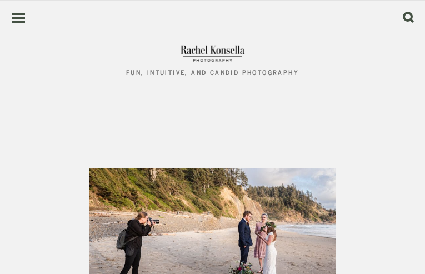
scroll to position [164, 0]
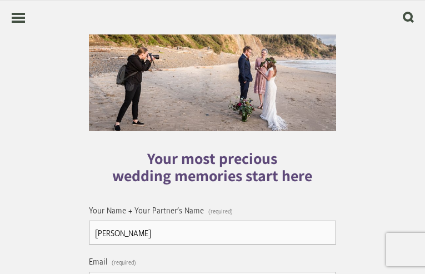
type input "[PERSON_NAME]"
type input "[PHONE_NUMBER]"
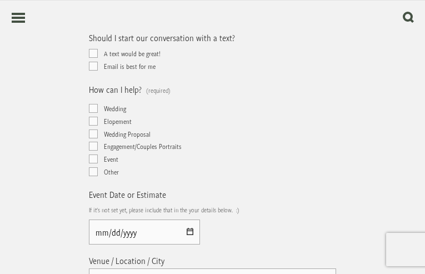
type input "East Marcburgh"
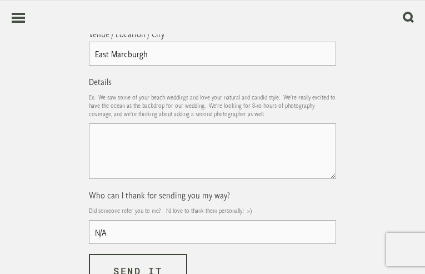
type input "N/A"
type input "[EMAIL_ADDRESS][DOMAIN_NAME]"
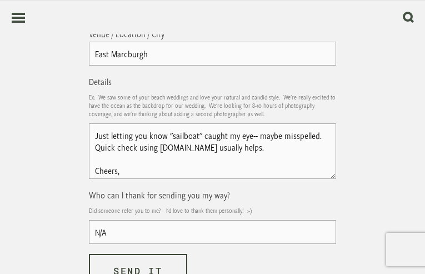
type textarea "Just letting you know "sailboat" caught my eye-- maybe misspelled. Quick check …"
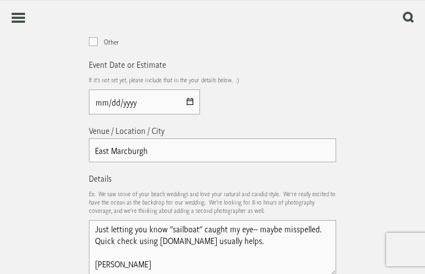
scroll to position [455, 0]
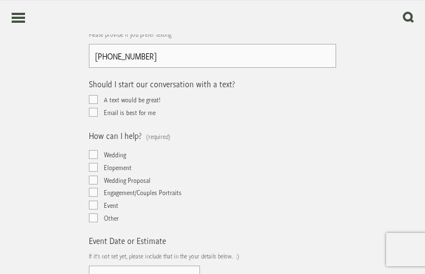
checkbox input "true"
type textarea "Just letting you know "sailboat" caught my eye-- maybe misspelled. Quick check …"
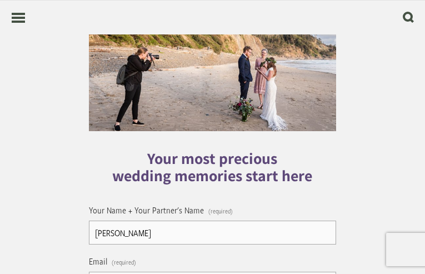
checkbox input "false"
